Goal: Ask a question

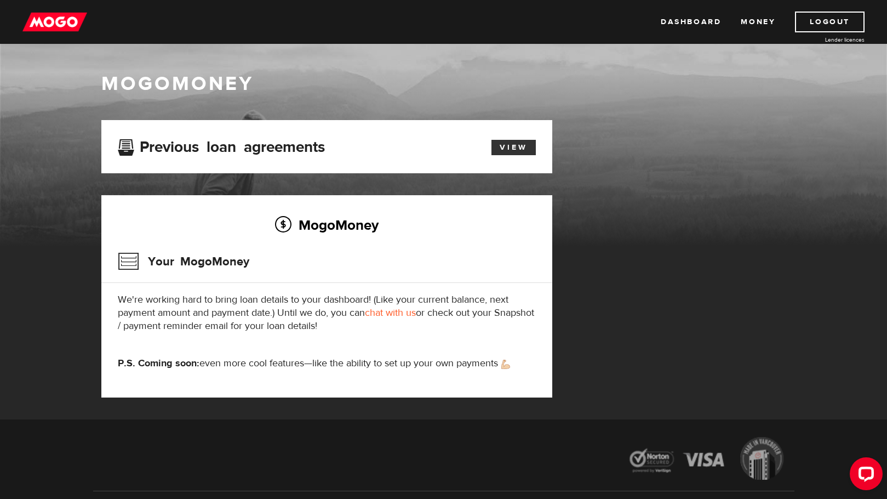
drag, startPoint x: 519, startPoint y: 149, endPoint x: 526, endPoint y: 150, distance: 6.1
click at [519, 149] on link "View" at bounding box center [514, 147] width 44 height 15
click at [396, 312] on link "chat with us" at bounding box center [390, 312] width 51 height 13
